Goal: Task Accomplishment & Management: Use online tool/utility

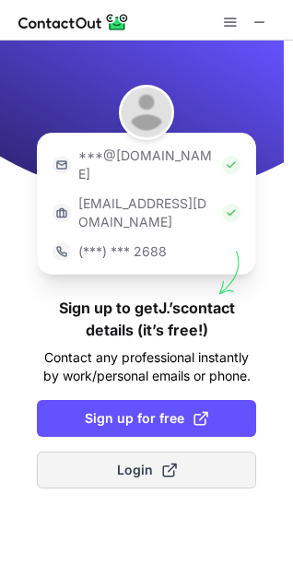
drag, startPoint x: 180, startPoint y: 407, endPoint x: 162, endPoint y: 448, distance: 45.0
click at [162, 452] on button "Login" at bounding box center [146, 470] width 219 height 37
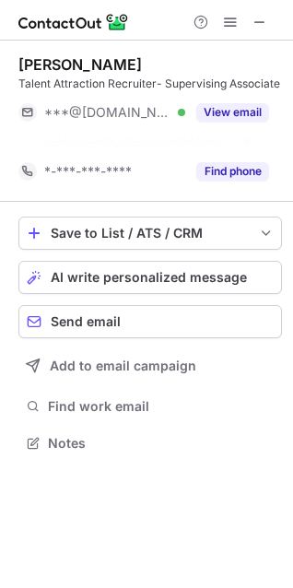
scroll to position [400, 293]
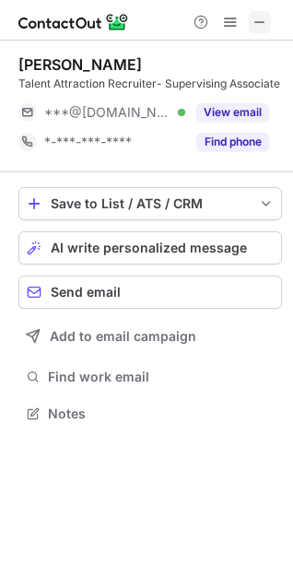
click at [261, 15] on span at bounding box center [260, 22] width 15 height 15
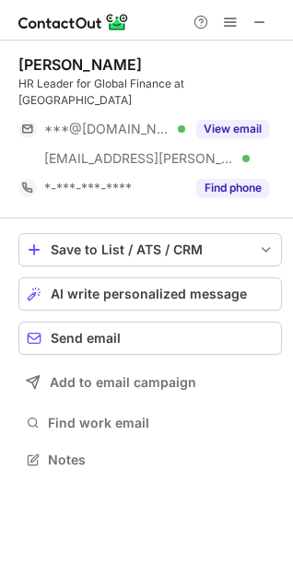
scroll to position [8, 8]
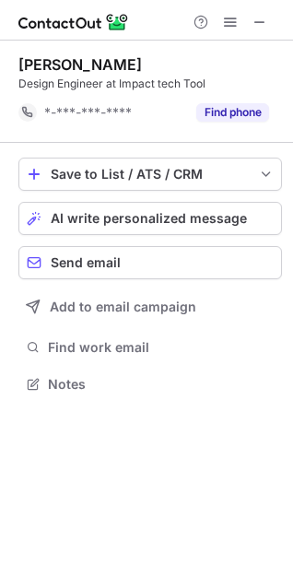
scroll to position [371, 293]
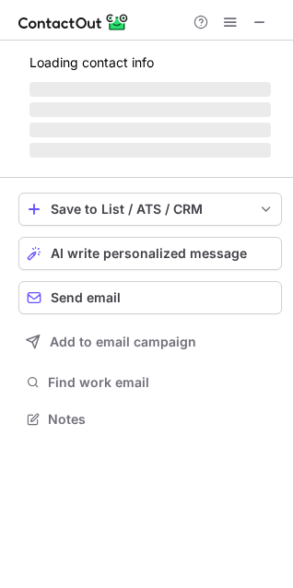
scroll to position [430, 293]
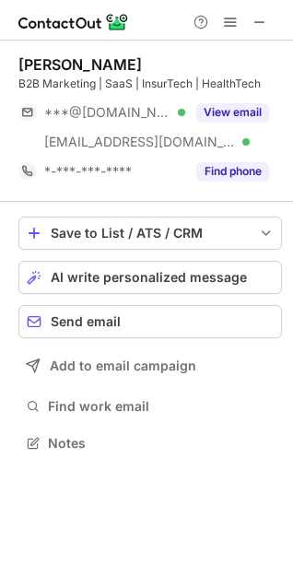
scroll to position [430, 293]
